Goal: Task Accomplishment & Management: Check status

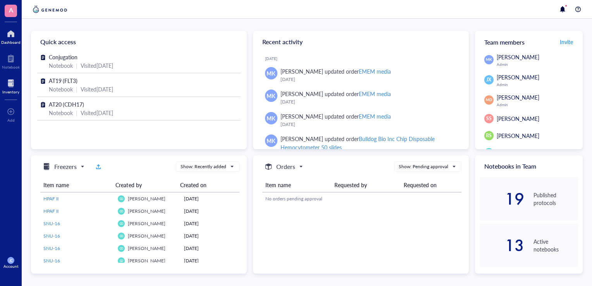
click at [10, 83] on div at bounding box center [10, 83] width 17 height 12
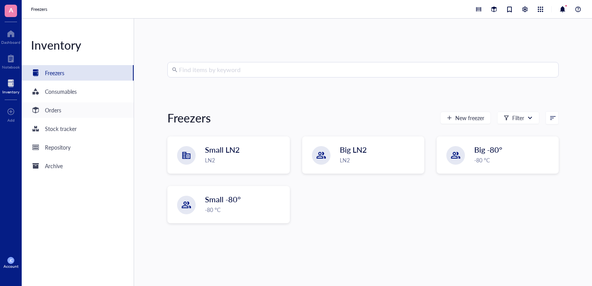
click at [81, 110] on div "Orders" at bounding box center [78, 110] width 112 height 16
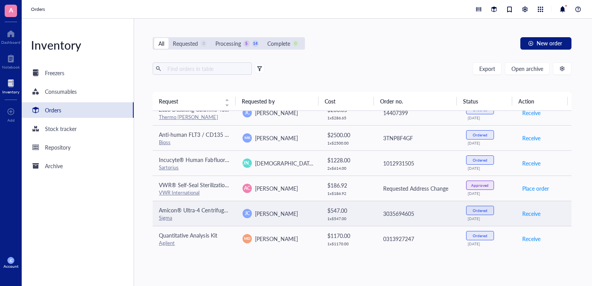
scroll to position [299, 0]
